Goal: Use online tool/utility: Use online tool/utility

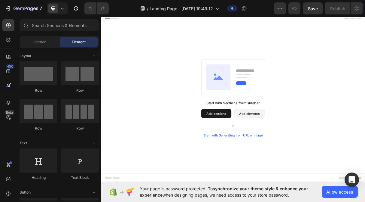
click at [292, 180] on div "Start with Generating from URL or image" at bounding box center [281, 179] width 81 height 5
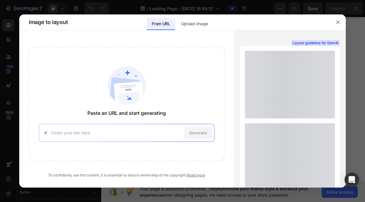
click at [95, 132] on input at bounding box center [116, 133] width 131 height 6
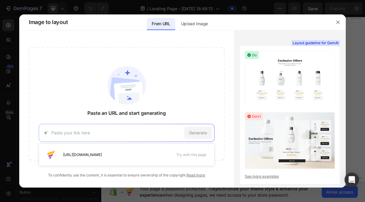
click at [72, 134] on input at bounding box center [116, 133] width 131 height 6
paste input "[URL][DOMAIN_NAME]"
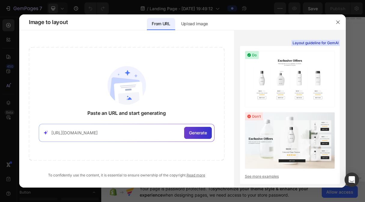
type input "[URL][DOMAIN_NAME]"
click at [195, 134] on span "Generate" at bounding box center [198, 133] width 18 height 6
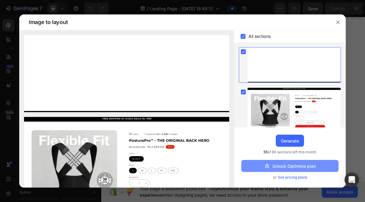
click at [278, 168] on div "Unlock Optimize plan" at bounding box center [290, 166] width 52 height 6
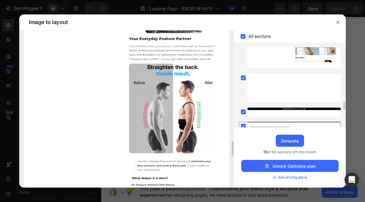
scroll to position [1499, 0]
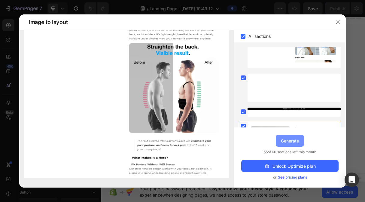
click at [286, 142] on div "Generate" at bounding box center [290, 141] width 18 height 6
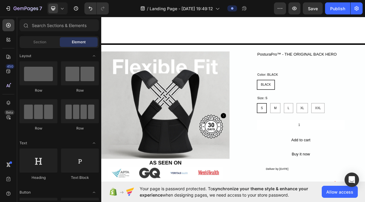
scroll to position [0, 0]
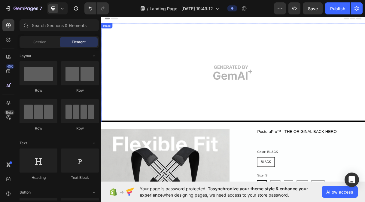
click at [255, 91] on img at bounding box center [281, 93] width 361 height 135
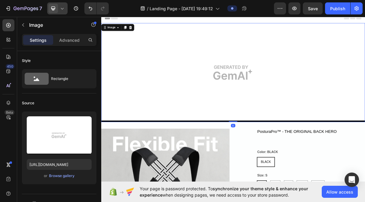
click at [60, 8] on icon at bounding box center [62, 8] width 6 height 6
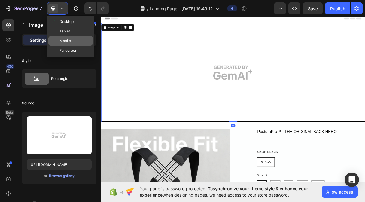
click at [56, 46] on div "Mobile" at bounding box center [70, 51] width 44 height 10
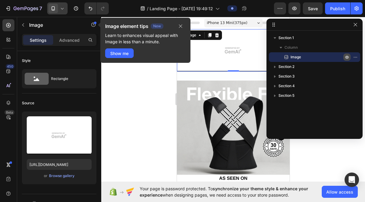
click at [347, 56] on icon "button" at bounding box center [347, 57] width 5 height 5
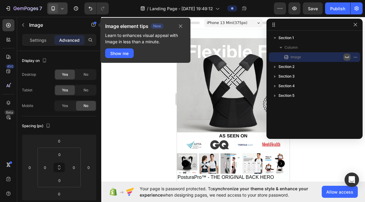
click at [347, 57] on icon "button" at bounding box center [347, 57] width 5 height 5
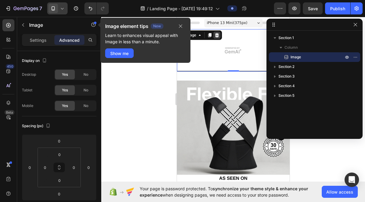
click at [218, 35] on icon at bounding box center [217, 35] width 4 height 4
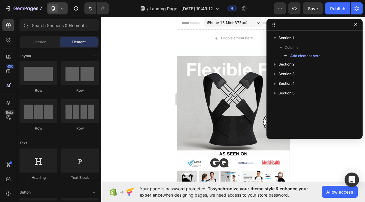
click at [139, 65] on div at bounding box center [233, 109] width 264 height 185
click at [321, 157] on div at bounding box center [233, 109] width 264 height 185
click at [356, 23] on icon "button" at bounding box center [355, 24] width 5 height 5
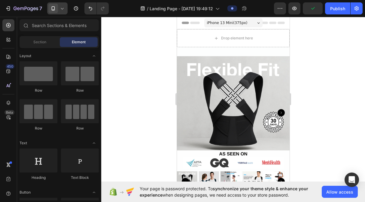
click at [345, 70] on div at bounding box center [233, 109] width 264 height 185
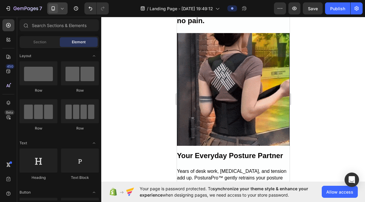
scroll to position [572, 0]
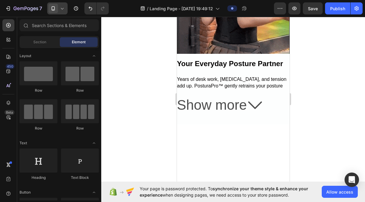
click at [254, 100] on icon at bounding box center [255, 105] width 14 height 14
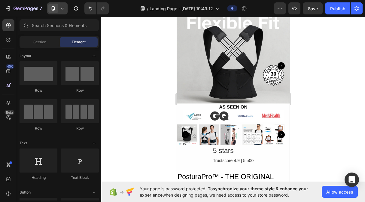
scroll to position [747, 0]
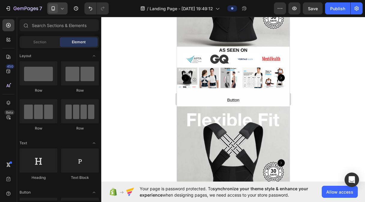
drag, startPoint x: 286, startPoint y: 148, endPoint x: 350, endPoint y: 24, distance: 139.5
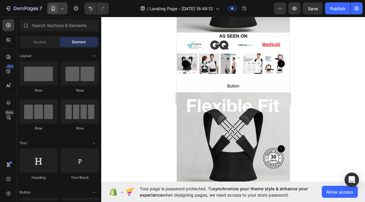
scroll to position [645, 0]
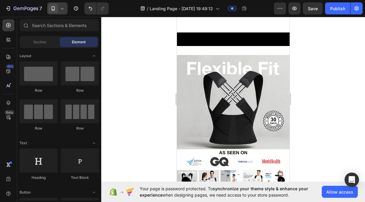
drag, startPoint x: 286, startPoint y: 171, endPoint x: 469, endPoint y: 72, distance: 208.2
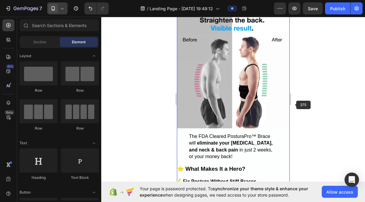
scroll to position [598, 0]
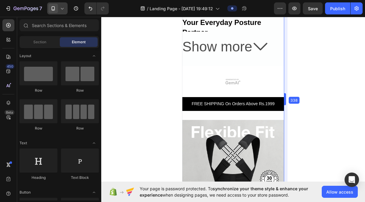
drag, startPoint x: 290, startPoint y: 96, endPoint x: 303, endPoint y: 101, distance: 14.2
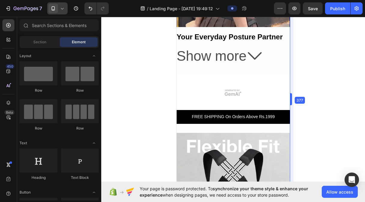
drag, startPoint x: 286, startPoint y: 100, endPoint x: 298, endPoint y: 99, distance: 12.4
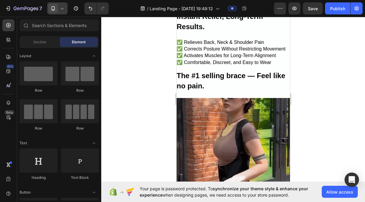
scroll to position [410, 0]
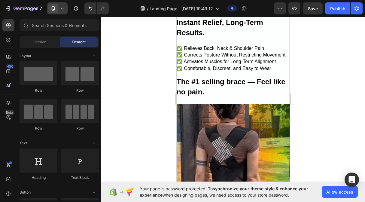
click at [198, 80] on h2 "The #1 selling brace — Feel like no pain." at bounding box center [232, 87] width 113 height 20
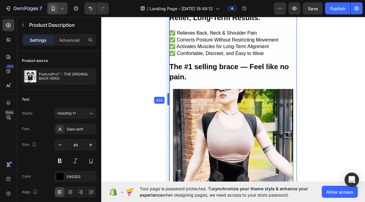
scroll to position [427, 0]
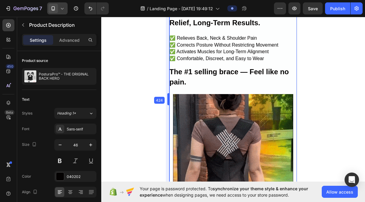
drag, startPoint x: 175, startPoint y: 97, endPoint x: 161, endPoint y: 100, distance: 14.2
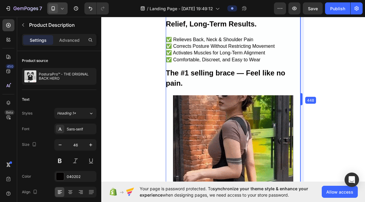
scroll to position [435, 0]
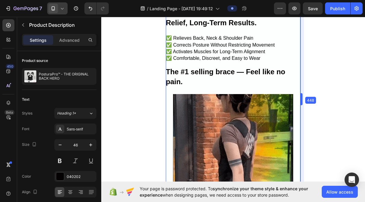
drag, startPoint x: 297, startPoint y: 100, endPoint x: 305, endPoint y: 99, distance: 7.4
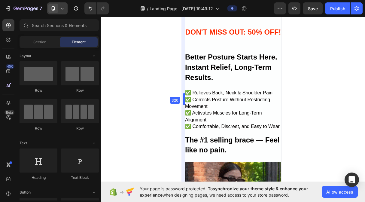
scroll to position [350, 0]
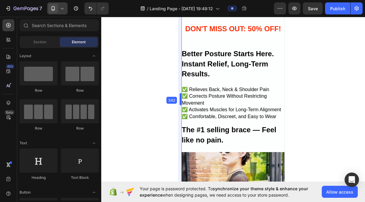
drag, startPoint x: 165, startPoint y: 99, endPoint x: 15, endPoint y: 89, distance: 150.3
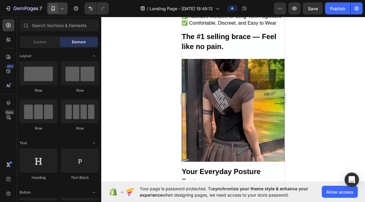
scroll to position [503, 0]
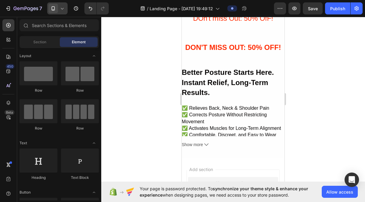
scroll to position [1206, 0]
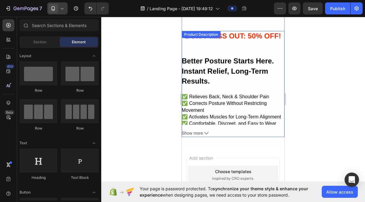
click at [204, 130] on button "Show more" at bounding box center [233, 134] width 103 height 8
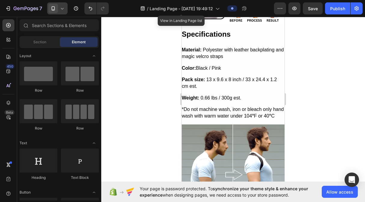
scroll to position [2505, 0]
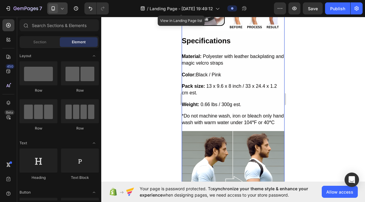
click at [206, 113] on p "*Do not machine wash, iron or bleach only hand wash with warm water under 104 °…" at bounding box center [233, 120] width 103 height 14
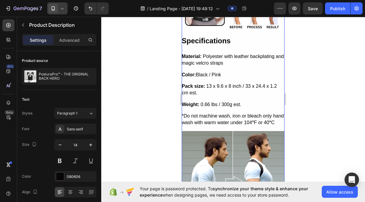
click at [61, 8] on icon at bounding box center [62, 8] width 6 height 6
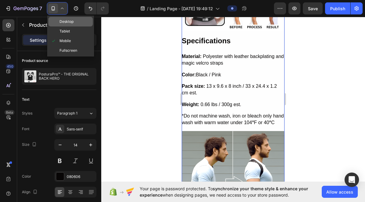
click at [62, 23] on span "Desktop" at bounding box center [67, 22] width 14 height 6
type input "16"
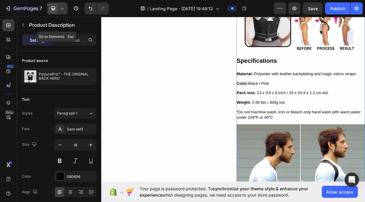
scroll to position [1188, 0]
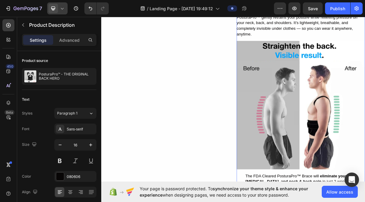
click at [61, 10] on icon at bounding box center [62, 8] width 6 height 6
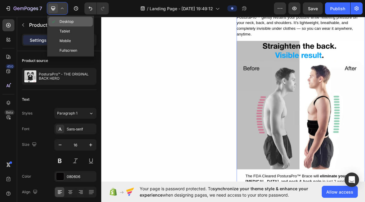
click at [62, 19] on span "Desktop" at bounding box center [67, 22] width 14 height 6
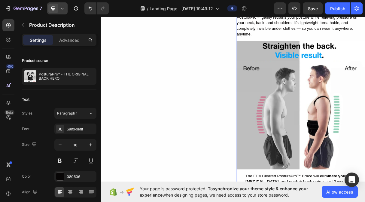
click at [62, 11] on icon at bounding box center [62, 8] width 6 height 6
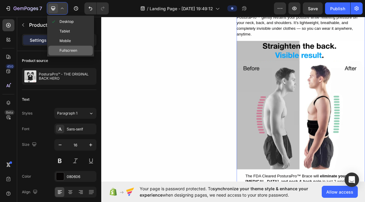
click at [64, 48] on span "Fullscreen" at bounding box center [69, 50] width 18 height 6
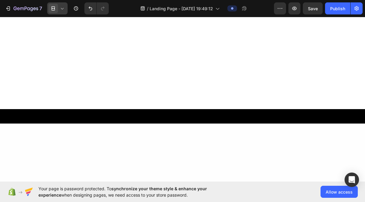
scroll to position [200, 0]
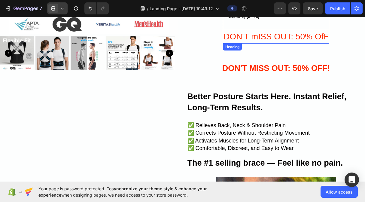
click at [271, 41] on h2 "DON'T mISS OUT: 50% OfF" at bounding box center [276, 37] width 106 height 14
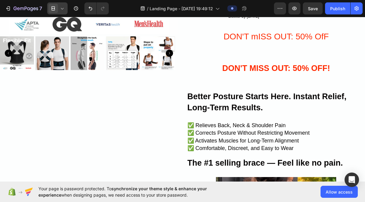
scroll to position [152, 0]
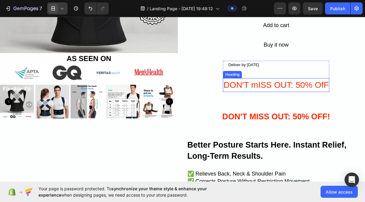
click at [298, 88] on h2 "DON'T mISS OUT: 50% OfF" at bounding box center [276, 85] width 106 height 14
click at [265, 72] on icon at bounding box center [267, 72] width 4 height 4
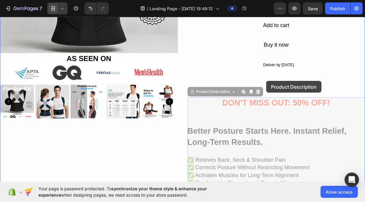
drag, startPoint x: 263, startPoint y: 103, endPoint x: 266, endPoint y: 81, distance: 22.4
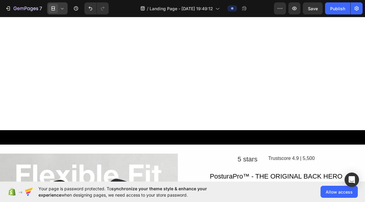
scroll to position [956, 0]
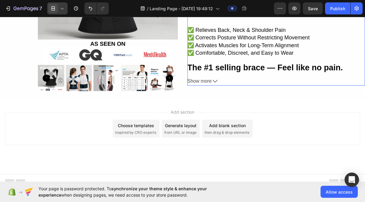
click at [206, 79] on span "Show more" at bounding box center [200, 81] width 24 height 9
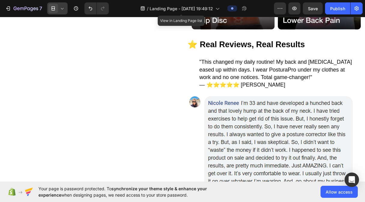
scroll to position [611, 0]
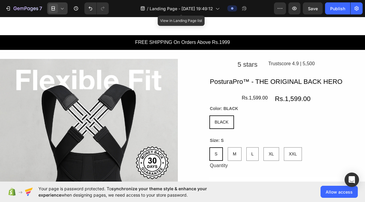
click at [61, 7] on icon at bounding box center [62, 8] width 6 height 6
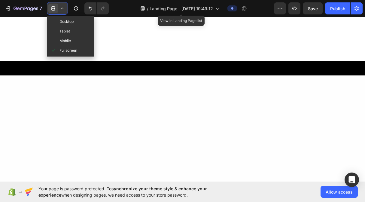
scroll to position [0, 0]
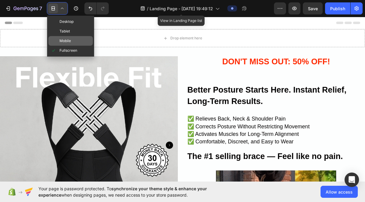
click at [59, 41] on span at bounding box center [55, 40] width 9 height 5
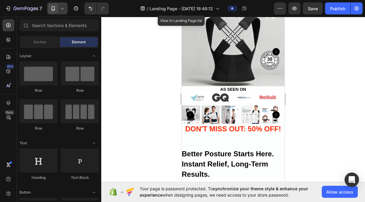
scroll to position [91, 0]
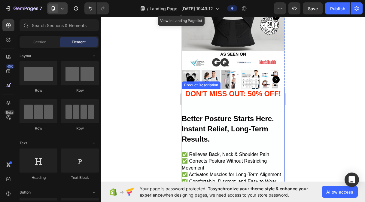
click at [224, 106] on h6 at bounding box center [233, 108] width 103 height 5
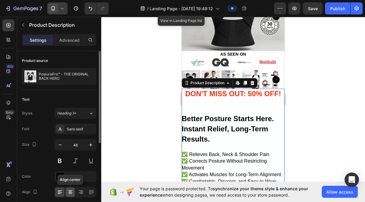
click at [69, 195] on div at bounding box center [70, 192] width 9 height 10
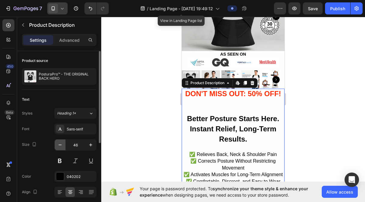
click at [59, 145] on icon "button" at bounding box center [60, 145] width 6 height 6
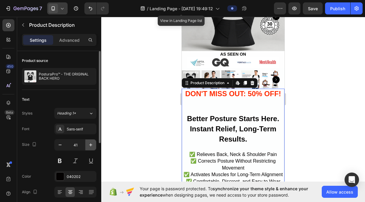
click at [91, 146] on icon "button" at bounding box center [91, 145] width 6 height 6
type input "43"
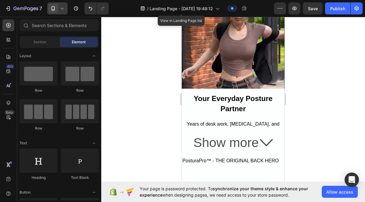
scroll to position [350, 0]
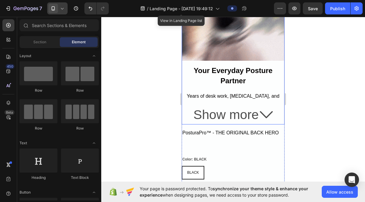
click at [246, 93] on p "Years of desk work, [MEDICAL_DATA], and tension add up. PosturaPro™ gently retr…" at bounding box center [233, 116] width 103 height 47
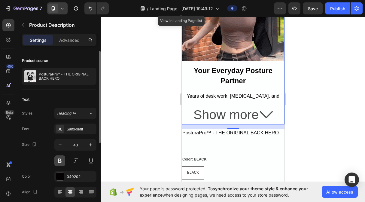
click at [62, 164] on button at bounding box center [59, 160] width 11 height 11
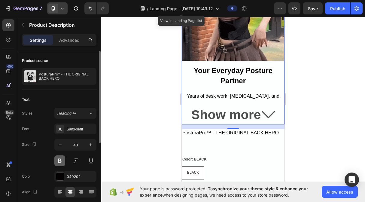
click at [62, 164] on button at bounding box center [59, 160] width 11 height 11
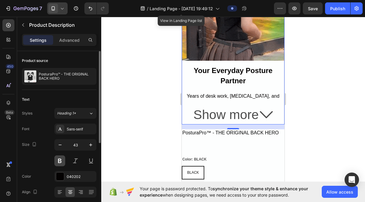
click at [62, 164] on button at bounding box center [59, 160] width 11 height 11
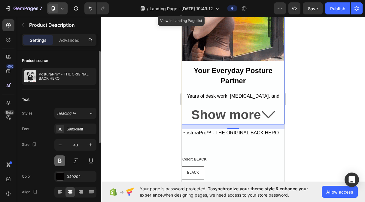
click at [62, 164] on button at bounding box center [59, 160] width 11 height 11
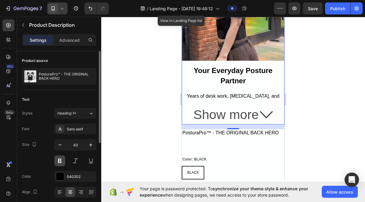
click at [62, 164] on button at bounding box center [59, 160] width 11 height 11
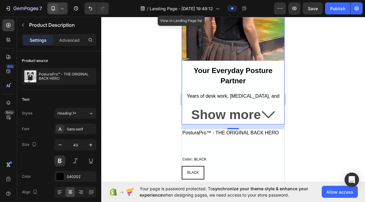
click at [215, 93] on p "Years of desk work, [MEDICAL_DATA], and tension add up. PosturaPro™ gently retr…" at bounding box center [233, 116] width 103 height 47
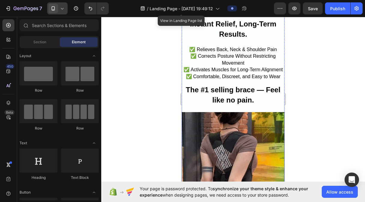
scroll to position [70, 0]
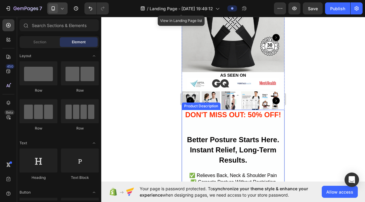
click at [249, 127] on h6 at bounding box center [233, 129] width 103 height 5
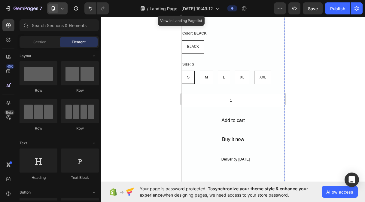
scroll to position [317, 0]
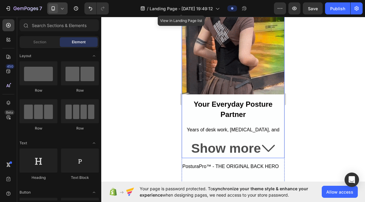
click at [240, 127] on p "Years of desk work, [MEDICAL_DATA], and tension add up. PosturaPro™ gently retr…" at bounding box center [233, 150] width 103 height 47
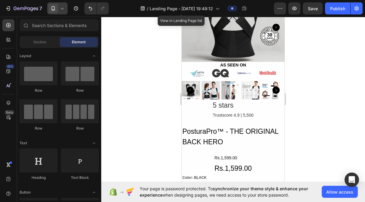
scroll to position [893, 0]
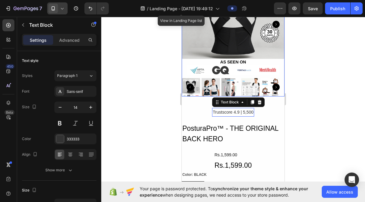
drag, startPoint x: 222, startPoint y: 98, endPoint x: 209, endPoint y: 90, distance: 15.5
click at [209, 96] on div "5 stars Text Block Trustscore 4.9 | 5,500 Text Block 0 Row PosturaPro™ - THE OR…" at bounding box center [233, 175] width 103 height 158
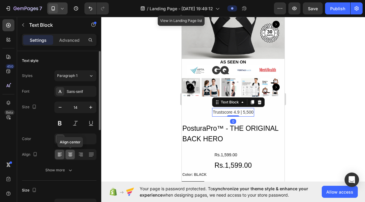
click at [71, 155] on icon at bounding box center [70, 154] width 6 height 6
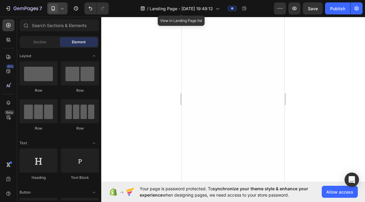
scroll to position [907, 0]
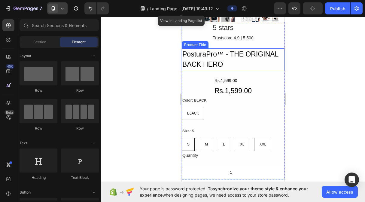
click at [222, 48] on h1 "PosturaPro™ - THE ORIGINAL BACK HERO" at bounding box center [233, 59] width 103 height 22
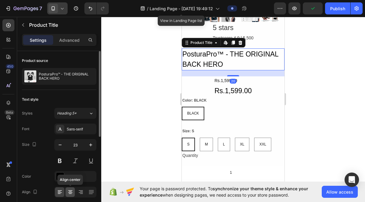
click at [70, 191] on icon at bounding box center [70, 190] width 4 height 1
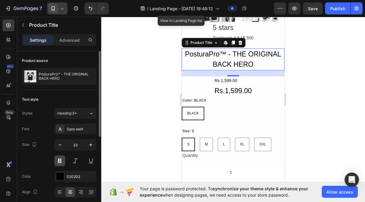
click at [61, 162] on button at bounding box center [59, 160] width 11 height 11
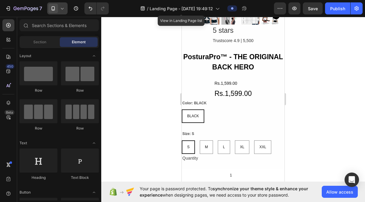
scroll to position [883, 0]
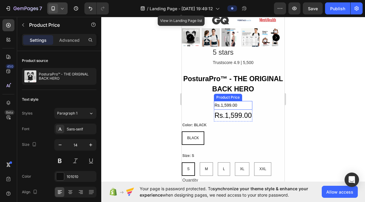
click at [225, 101] on div "Rs.1,599.00" at bounding box center [233, 105] width 38 height 9
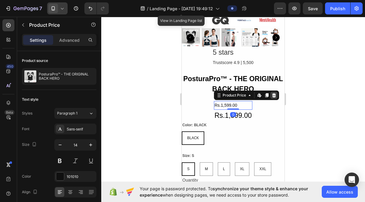
click at [274, 93] on icon at bounding box center [274, 95] width 5 height 5
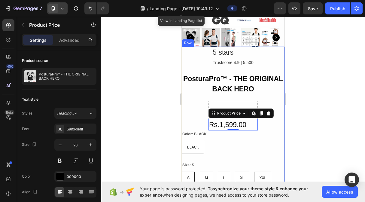
click at [197, 112] on div "5 stars Text Block Trustscore 4.9 | 5,500 Text Block Row PosturaPro™ - THE ORIG…" at bounding box center [233, 130] width 103 height 167
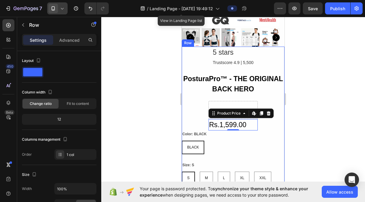
click at [197, 112] on div "5 stars Text Block Trustscore 4.9 | 5,500 Text Block Row PosturaPro™ - THE ORIG…" at bounding box center [233, 130] width 103 height 167
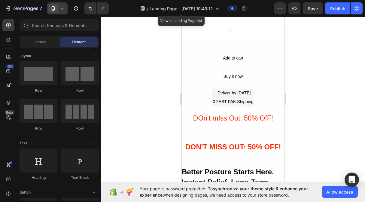
scroll to position [1060, 0]
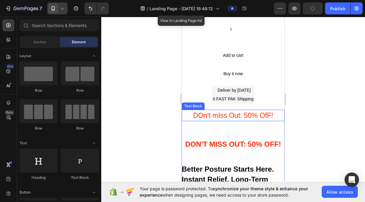
click at [230, 110] on div "DOn't mIss Out: 50% OfF!" at bounding box center [233, 116] width 103 height 12
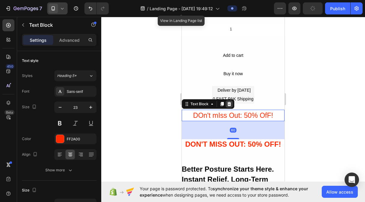
click at [229, 102] on icon at bounding box center [230, 104] width 4 height 4
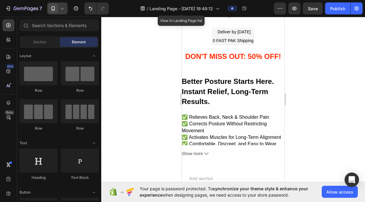
scroll to position [1129, 0]
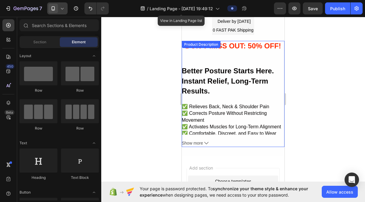
click at [206, 141] on icon at bounding box center [206, 143] width 4 height 4
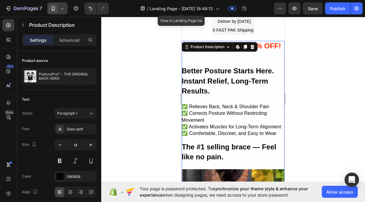
click at [210, 119] on p "✅ Relieves Back, Neck & Shoulder Pain ✅ Corrects Posture Without Restricting Mo…" at bounding box center [233, 120] width 103 height 34
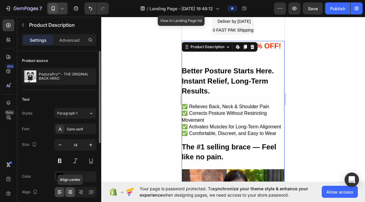
click at [71, 194] on icon at bounding box center [70, 192] width 6 height 6
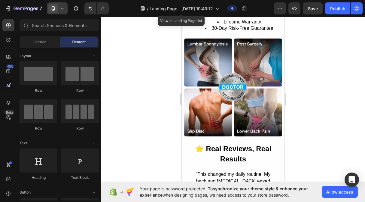
scroll to position [1915, 0]
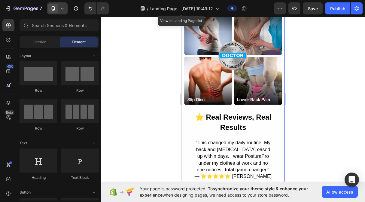
click at [227, 139] on p ""This changed my daily routine! My back and [MEDICAL_DATA] eased up within days…" at bounding box center [233, 159] width 79 height 40
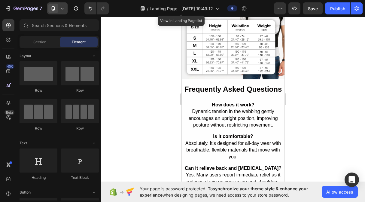
scroll to position [2730, 0]
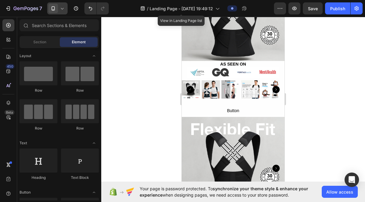
scroll to position [651, 0]
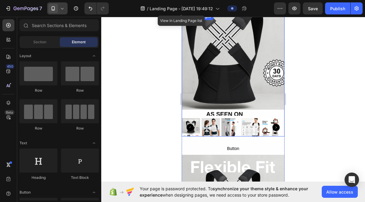
click at [240, 62] on img at bounding box center [233, 64] width 103 height 103
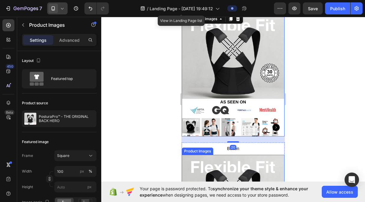
click at [247, 175] on img at bounding box center [233, 206] width 103 height 103
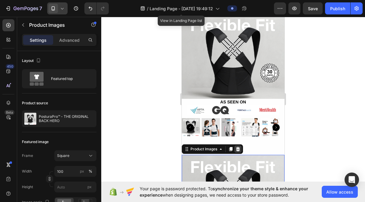
click at [237, 147] on icon at bounding box center [238, 149] width 4 height 4
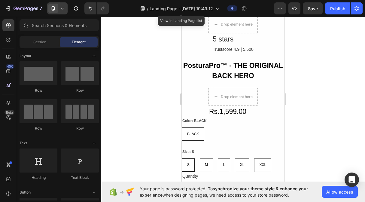
scroll to position [760, 0]
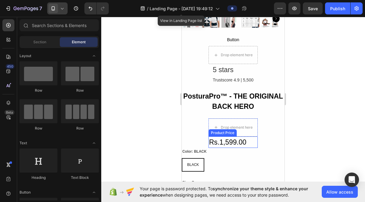
click at [226, 137] on div "Rs.1,599.00" at bounding box center [233, 142] width 49 height 12
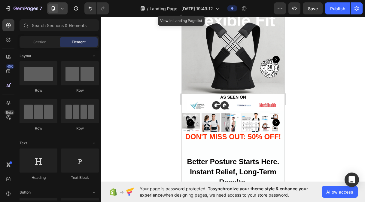
scroll to position [0, 0]
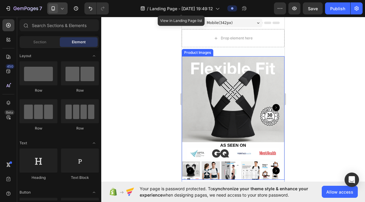
click at [273, 105] on icon "Carousel Next Arrow" at bounding box center [276, 107] width 7 height 7
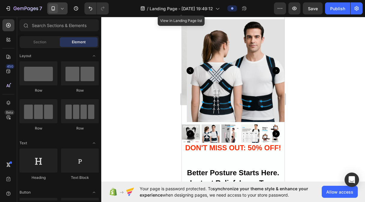
scroll to position [80, 0]
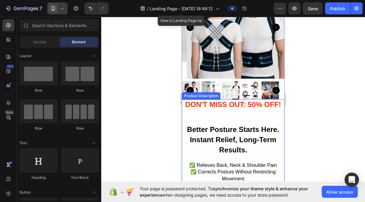
click at [248, 100] on strong ": 50% OFF!" at bounding box center [262, 104] width 38 height 8
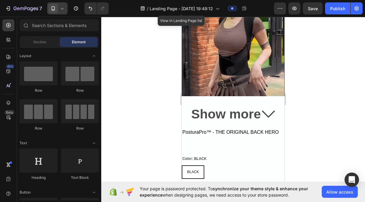
scroll to position [296, 0]
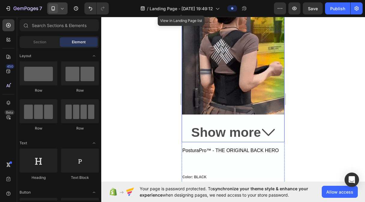
click at [262, 127] on icon at bounding box center [268, 132] width 13 height 13
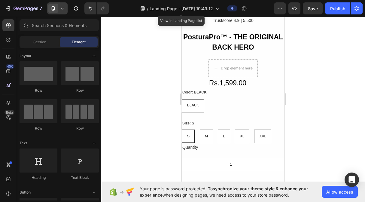
scroll to position [2519, 0]
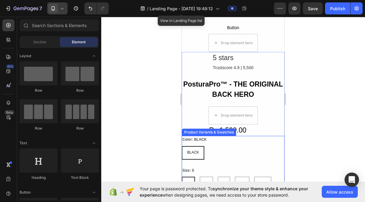
drag, startPoint x: 235, startPoint y: 127, endPoint x: 240, endPoint y: 127, distance: 5.4
click at [235, 130] on div "Product Variants & Swatches" at bounding box center [209, 132] width 52 height 5
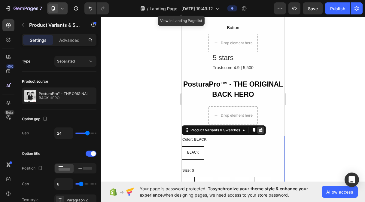
click at [259, 128] on icon at bounding box center [261, 130] width 5 height 5
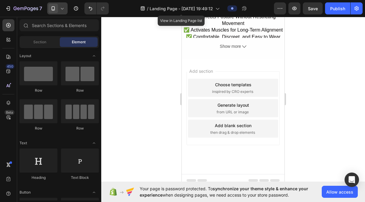
scroll to position [2344, 0]
